Goal: Register for event/course

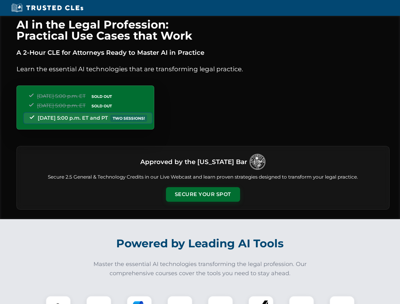
click at [203, 194] on button "Secure Your Spot" at bounding box center [203, 194] width 74 height 15
click at [58, 300] on img at bounding box center [58, 308] width 18 height 18
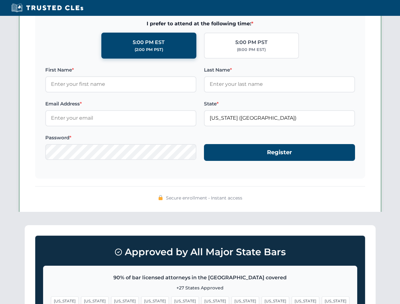
click at [232, 300] on span "[US_STATE]" at bounding box center [246, 300] width 28 height 9
click at [292, 300] on span "[US_STATE]" at bounding box center [306, 300] width 28 height 9
